Goal: Use online tool/utility: Utilize a website feature to perform a specific function

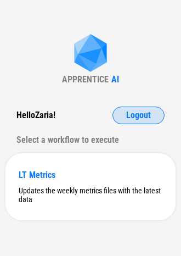
click at [129, 119] on span "Logout" at bounding box center [138, 115] width 25 height 9
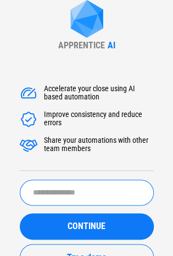
click at [68, 186] on input "text" at bounding box center [87, 193] width 134 height 26
type input "**********"
click at [20, 213] on button "CONTINUE" at bounding box center [87, 226] width 134 height 26
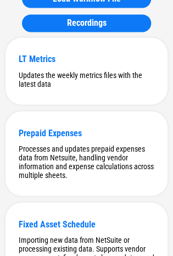
scroll to position [195, 0]
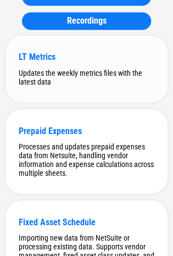
click at [62, 70] on div "Updates the weekly metrics files with the latest data" at bounding box center [87, 77] width 136 height 18
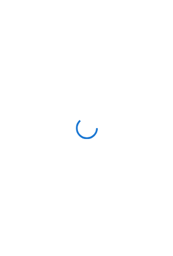
scroll to position [0, 0]
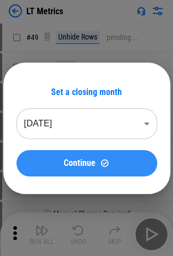
click at [98, 161] on div "Continue" at bounding box center [87, 162] width 114 height 9
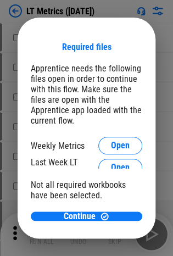
drag, startPoint x: 20, startPoint y: 165, endPoint x: 9, endPoint y: 164, distance: 11.0
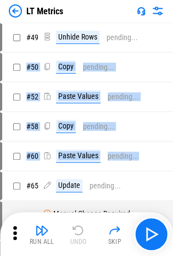
drag, startPoint x: 160, startPoint y: 32, endPoint x: 148, endPoint y: 158, distance: 126.3
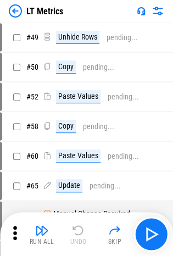
click at [148, 158] on div "Paste Values pending..." at bounding box center [96, 155] width 107 height 13
click at [14, 231] on icon at bounding box center [15, 233] width 16 height 16
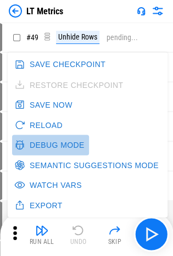
click at [57, 144] on button "Debug Mode" at bounding box center [50, 145] width 77 height 20
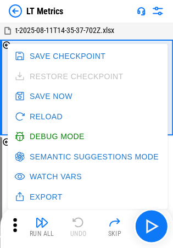
click at [129, 30] on div "t-2025-08-11T14-35-37-702Z.xlsx" at bounding box center [86, 30] width 173 height 15
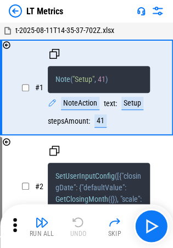
click at [18, 230] on icon at bounding box center [15, 224] width 16 height 16
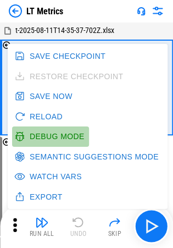
click at [53, 137] on button "Debug Mode" at bounding box center [50, 136] width 77 height 20
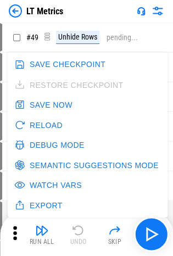
click at [122, 34] on div "pending..." at bounding box center [122, 37] width 31 height 8
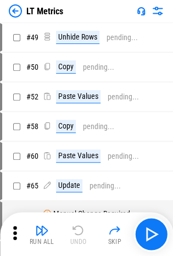
click at [15, 8] on img at bounding box center [15, 10] width 13 height 13
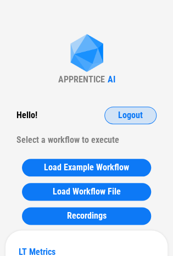
click at [122, 114] on span "Logout" at bounding box center [130, 115] width 25 height 9
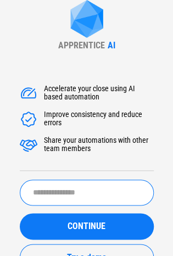
click at [57, 186] on input "text" at bounding box center [87, 193] width 134 height 26
type input "*********"
click at [20, 213] on button "CONTINUE" at bounding box center [87, 226] width 134 height 26
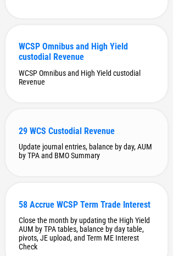
scroll to position [198, 0]
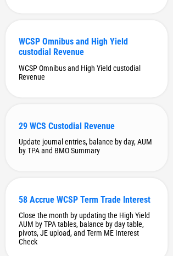
click at [65, 135] on div "29 WCS Custodial Revenue Update journal entries, balance by day, AUM by TPA and…" at bounding box center [86, 137] width 162 height 67
